Goal: Information Seeking & Learning: Learn about a topic

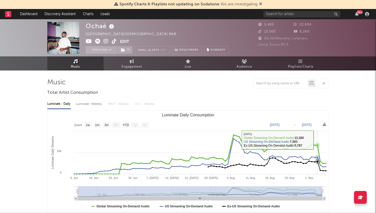
select select "1w"
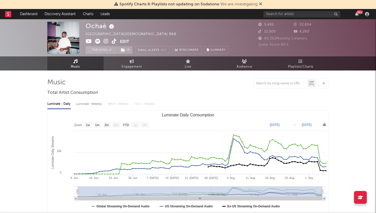
click at [260, 5] on icon at bounding box center [260, 4] width 3 height 4
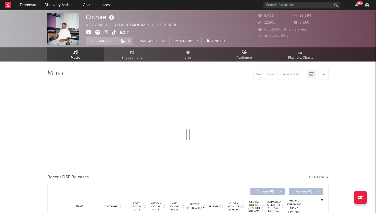
select select "1w"
